Goal: Task Accomplishment & Management: Manage account settings

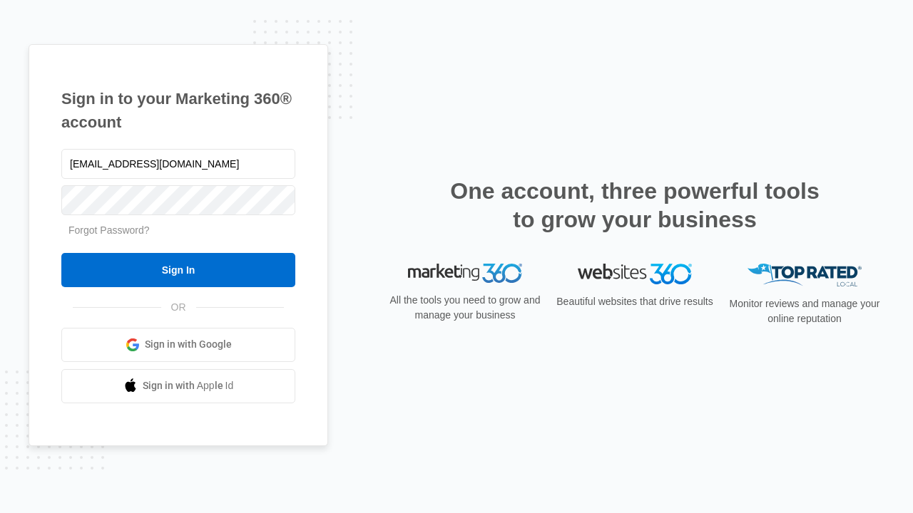
type input "[EMAIL_ADDRESS][DOMAIN_NAME]"
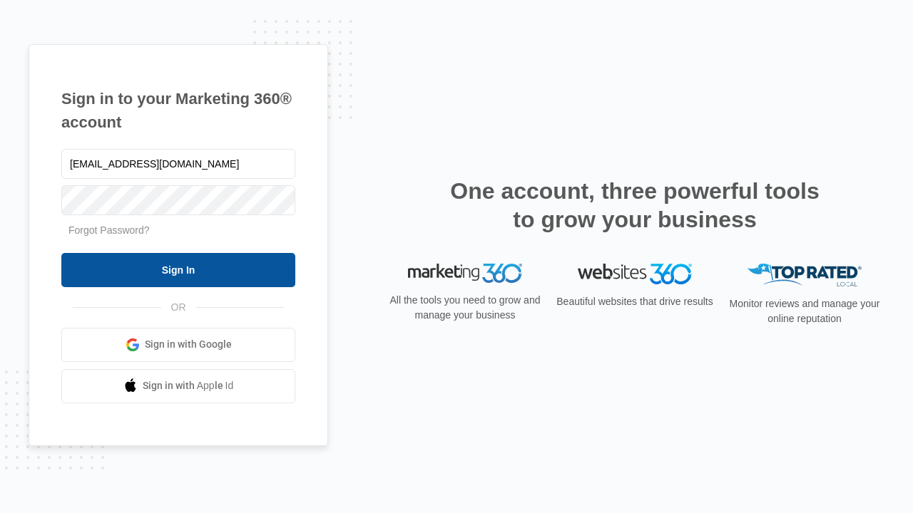
click at [178, 270] on input "Sign In" at bounding box center [178, 270] width 234 height 34
